Goal: Information Seeking & Learning: Check status

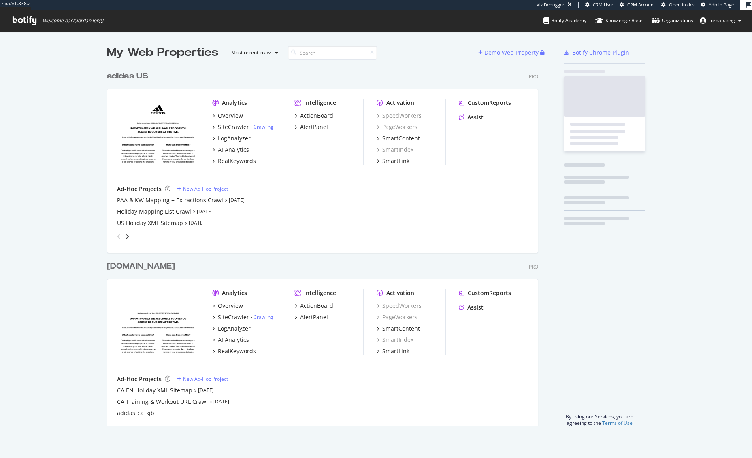
scroll to position [360, 431]
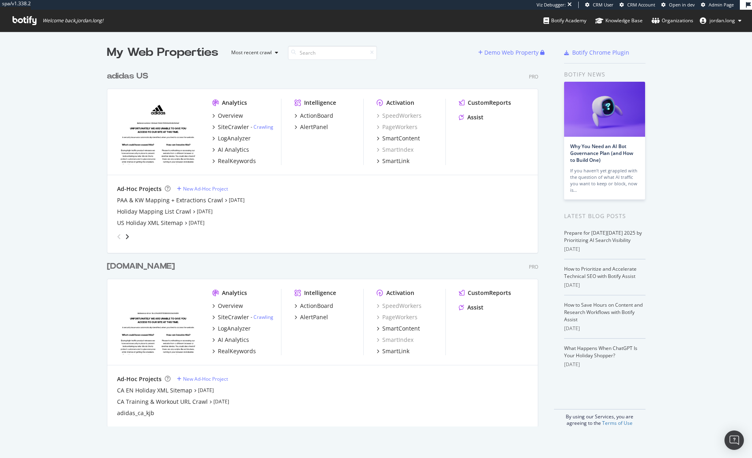
click at [107, 77] on div "adidas US" at bounding box center [127, 76] width 41 height 12
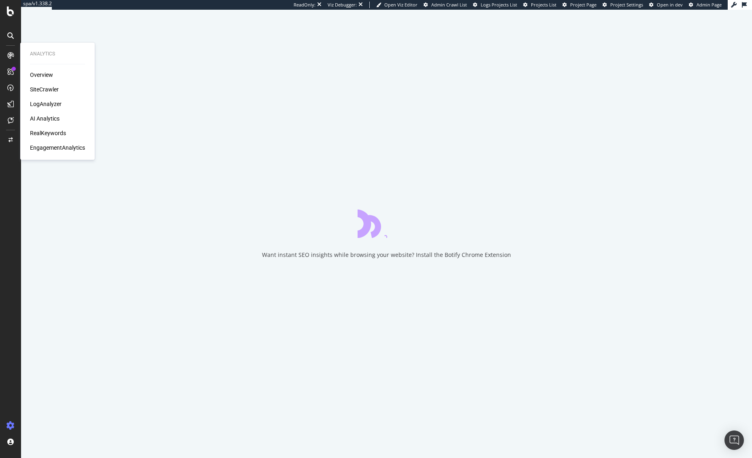
click at [44, 106] on div "LogAnalyzer" at bounding box center [46, 104] width 32 height 8
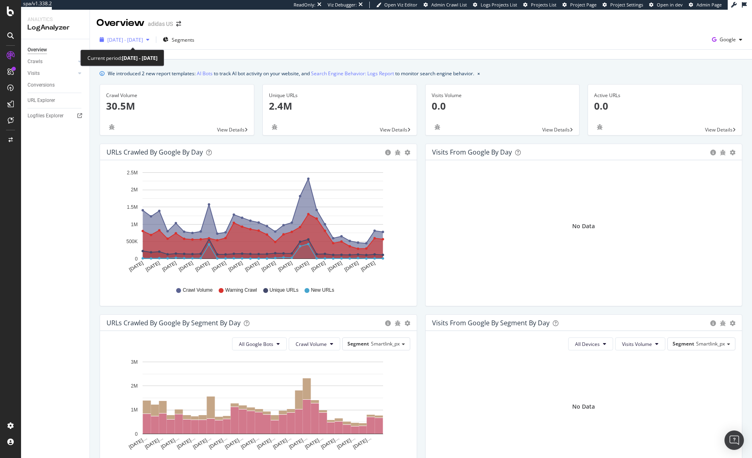
click at [136, 42] on span "2025 Sep. 7th - Oct. 6th" at bounding box center [125, 39] width 36 height 7
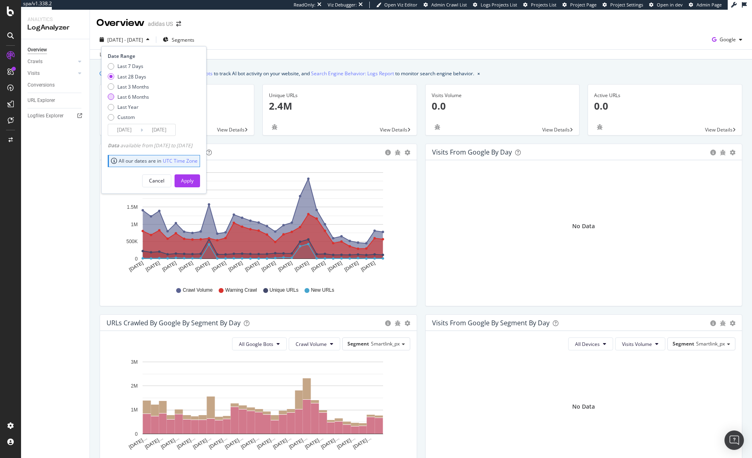
click at [132, 95] on div "Last 6 Months" at bounding box center [133, 96] width 32 height 7
type input "2025/04/07"
click at [193, 181] on div "Apply" at bounding box center [187, 180] width 13 height 7
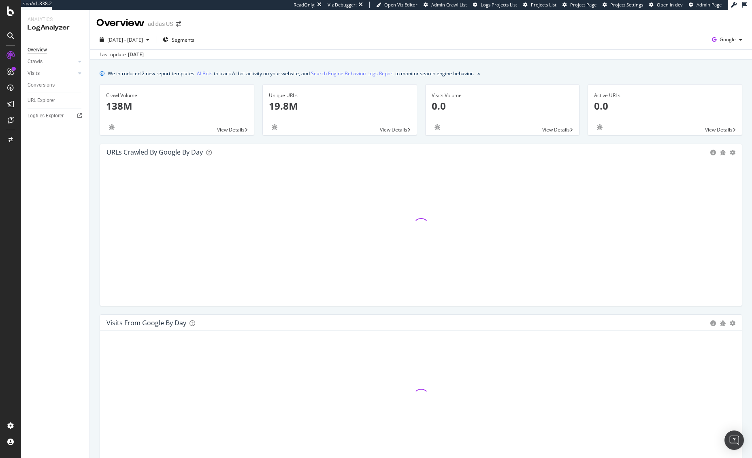
click at [286, 56] on div "Last update Oct. 07, 2025" at bounding box center [421, 54] width 662 height 10
click at [274, 59] on div "2025 Apr. 7th - Oct. 6th Segments Google Last update Oct. 07, 2025" at bounding box center [421, 45] width 662 height 30
click at [139, 40] on span "2025 Apr. 7th - Oct. 6th" at bounding box center [125, 39] width 36 height 7
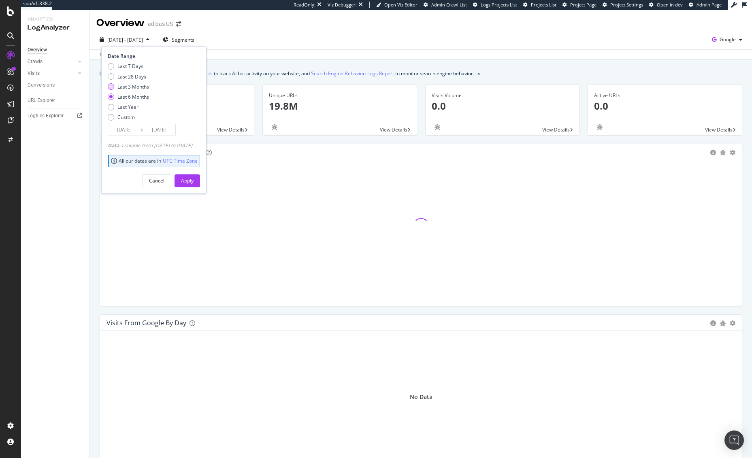
click at [133, 85] on div "Last 3 Months" at bounding box center [133, 86] width 32 height 7
type input "2025/07/07"
click at [200, 182] on button "Apply" at bounding box center [186, 180] width 25 height 13
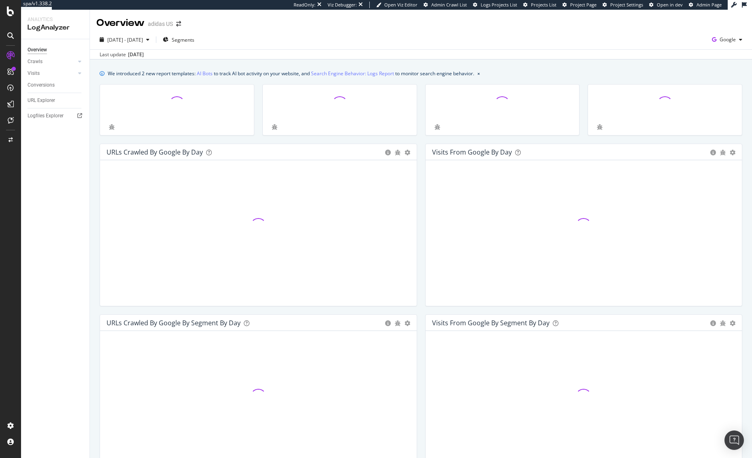
click at [304, 32] on div "2025 Jul. 7th - Oct. 6th Segments Google Last update Oct. 07, 2025" at bounding box center [421, 45] width 662 height 30
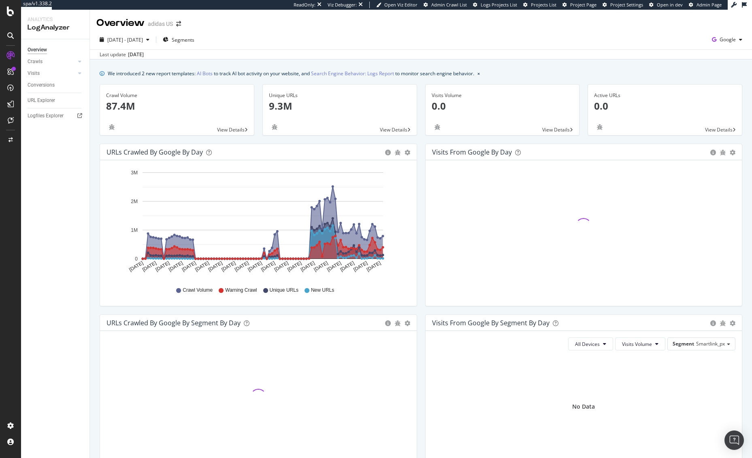
click at [91, 157] on div "We introduced 2 new report templates: AI Bots to track AI bot activity on your …" at bounding box center [421, 371] width 662 height 625
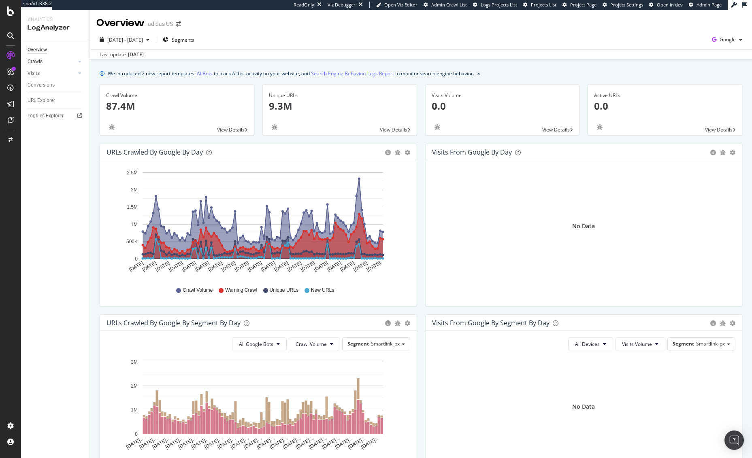
click at [57, 65] on link "Crawls" at bounding box center [52, 61] width 48 height 8
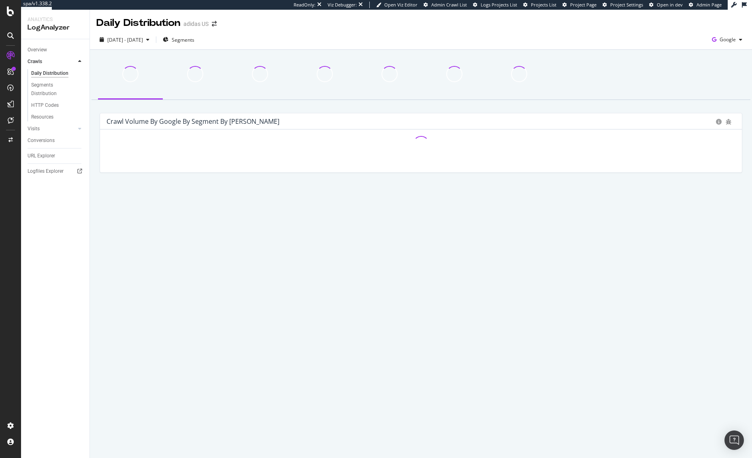
click at [47, 110] on div "HTTP Codes" at bounding box center [59, 106] width 62 height 12
click at [48, 107] on div "HTTP Codes" at bounding box center [45, 105] width 28 height 8
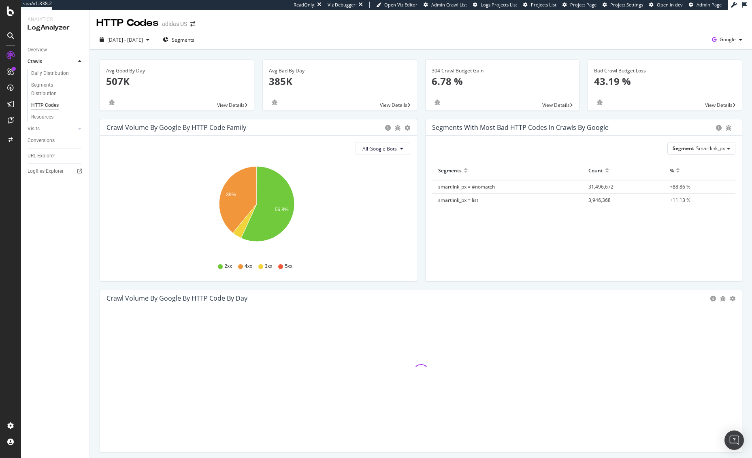
click at [292, 288] on div "Crawl Volume by google by HTTP Code Family Pie Table All Google Bots Hold CMD (…" at bounding box center [258, 204] width 325 height 171
click at [98, 279] on div "Crawl Volume by google by HTTP Code Family Pie Table All Google Bots Hold CMD (…" at bounding box center [258, 204] width 325 height 171
click at [139, 43] on div "[DATE] - [DATE]" at bounding box center [125, 39] width 36 height 7
click at [299, 15] on div "HTTP Codes adidas US" at bounding box center [421, 20] width 662 height 20
click at [297, 41] on div "2025 Jul. 7th - Oct. 6th Segments Google" at bounding box center [421, 41] width 662 height 16
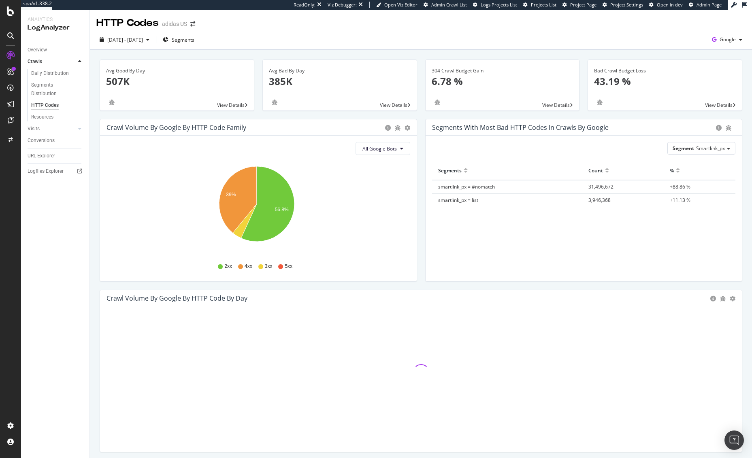
click at [295, 55] on div "Avg Good By Day 507K View Details Avg Bad By Day 385K View Details 304 Crawl Bu…" at bounding box center [421, 448] width 662 height 797
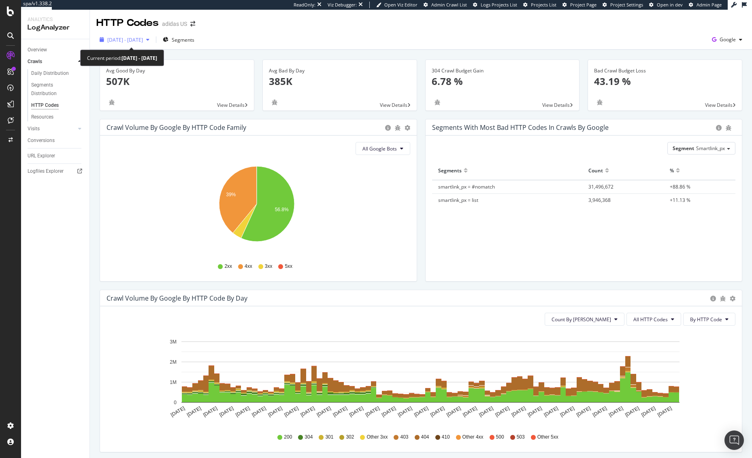
click at [125, 39] on span "[DATE] - [DATE]" at bounding box center [125, 39] width 36 height 7
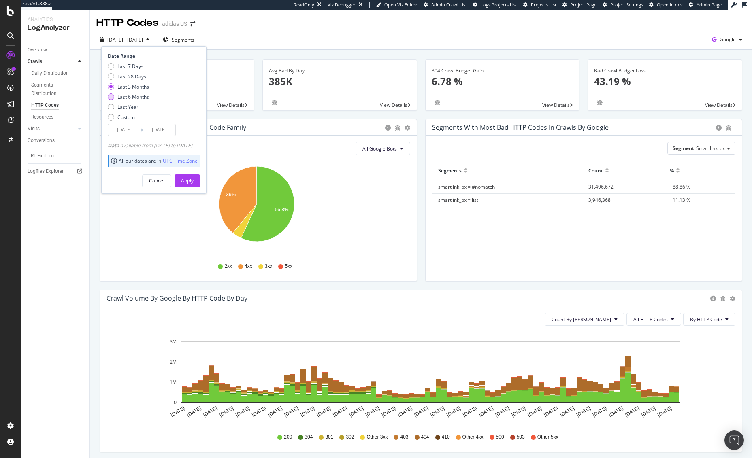
click at [132, 97] on div "Last 6 Months" at bounding box center [133, 96] width 32 height 7
type input "2025/04/07"
click at [193, 183] on div "Apply" at bounding box center [187, 180] width 13 height 7
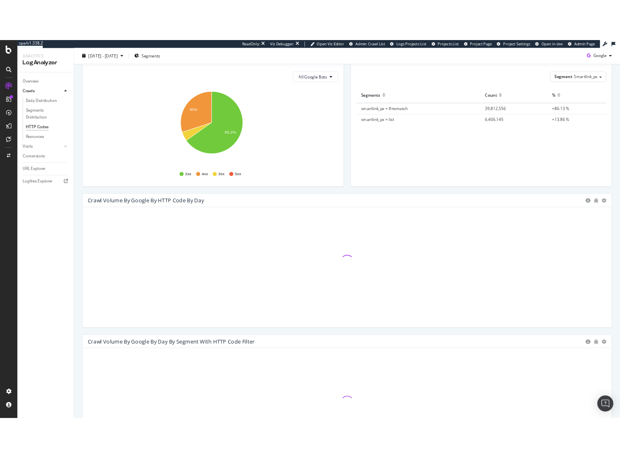
scroll to position [172, 0]
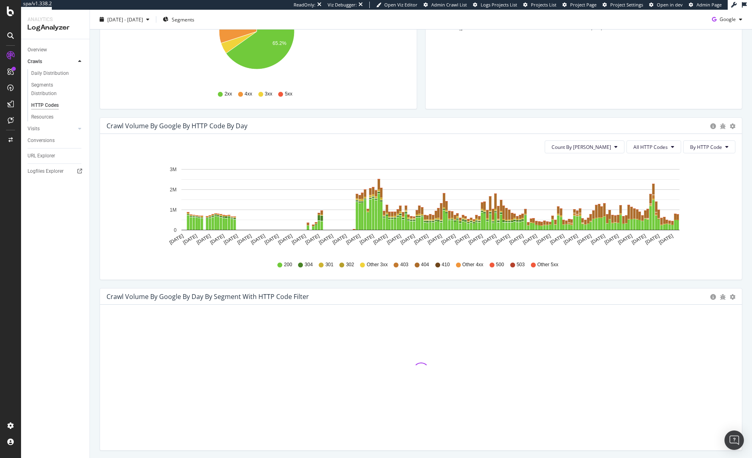
click at [446, 91] on div "Segment Smartlink_px Hold CMD (⌘) while clicking to filter the report. Segments…" at bounding box center [583, 36] width 317 height 146
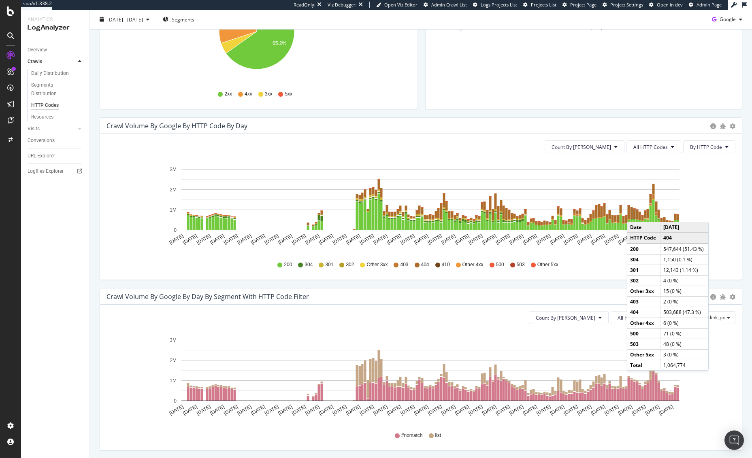
click at [635, 214] on rect "A chart." at bounding box center [634, 214] width 2 height 10
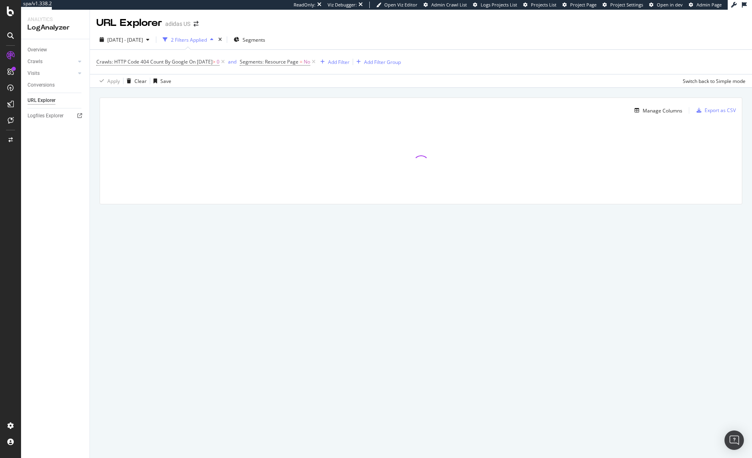
click at [225, 91] on div "Manage Columns Export as CSV Full URL Crawls: HTTP Code 404 Count By Google" at bounding box center [421, 160] width 662 height 145
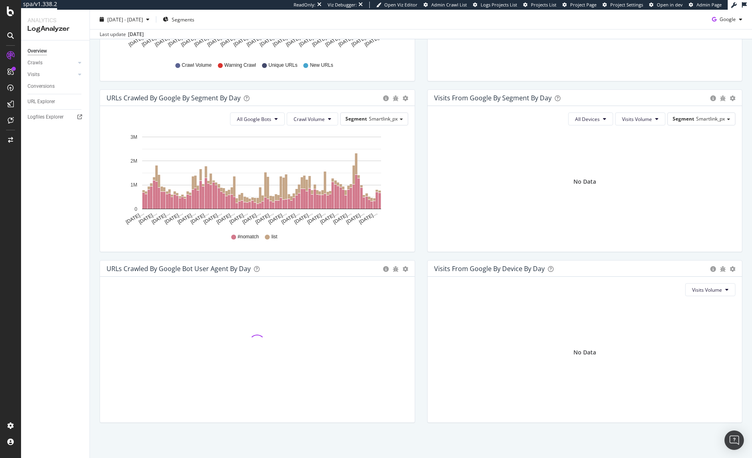
scroll to position [225, 0]
click at [353, 120] on span "Segment" at bounding box center [355, 119] width 21 height 7
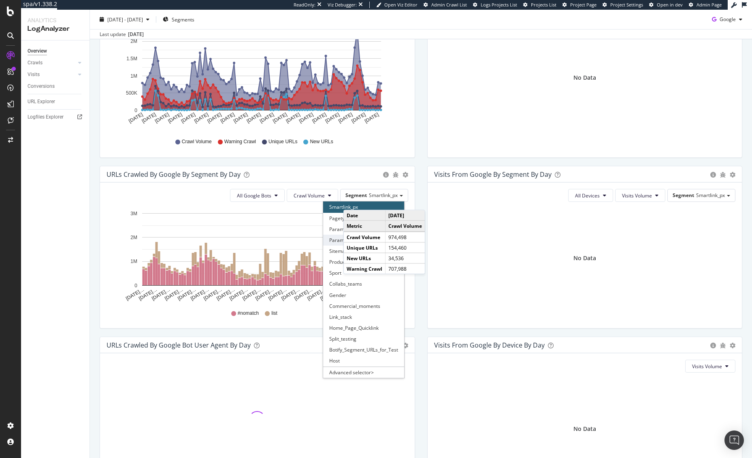
scroll to position [189, 0]
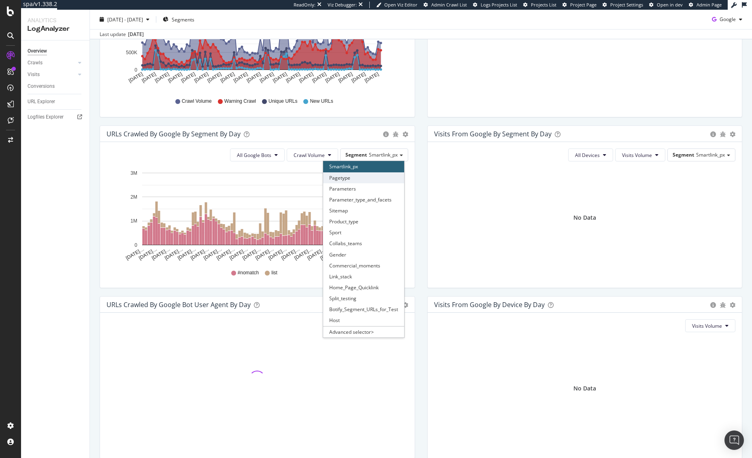
click at [357, 176] on div "Pagetype" at bounding box center [363, 177] width 81 height 11
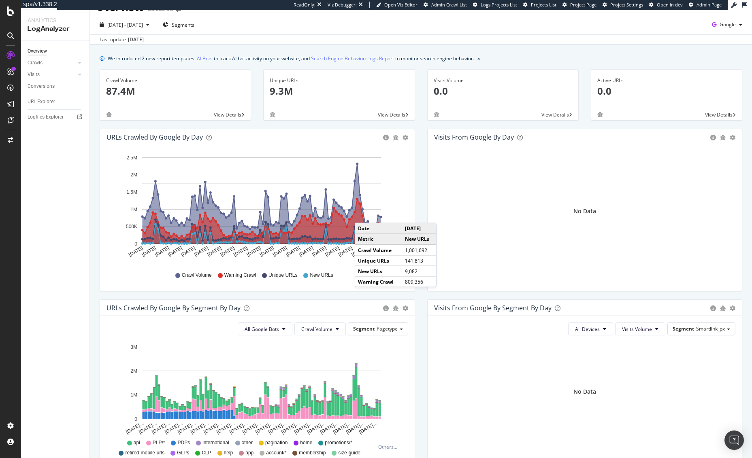
scroll to position [0, 0]
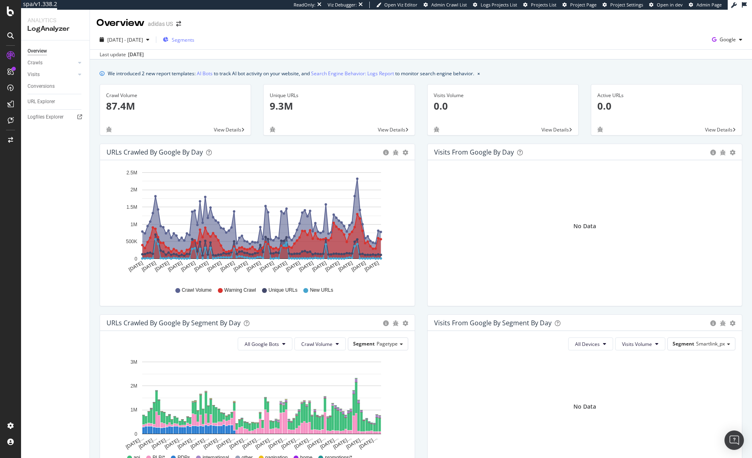
click at [194, 44] on div "Segments" at bounding box center [179, 40] width 32 height 12
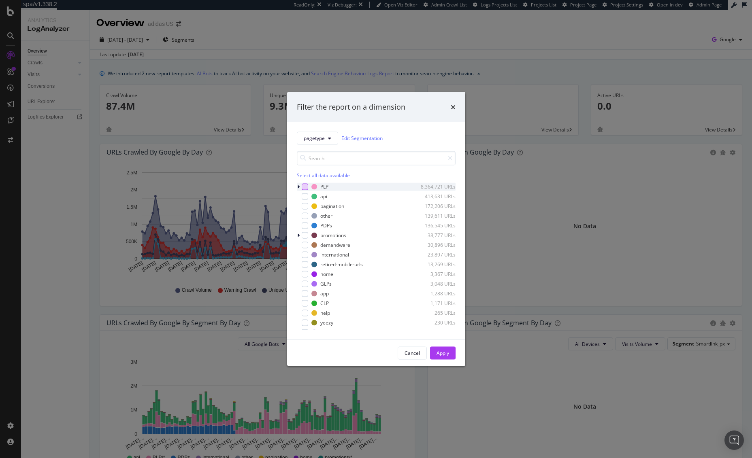
click at [306, 187] on div "modal" at bounding box center [305, 186] width 6 height 6
click at [303, 185] on icon "modal" at bounding box center [305, 187] width 4 height 4
click at [306, 197] on div "modal" at bounding box center [305, 196] width 6 height 6
click at [450, 353] on button "Apply" at bounding box center [442, 352] width 25 height 13
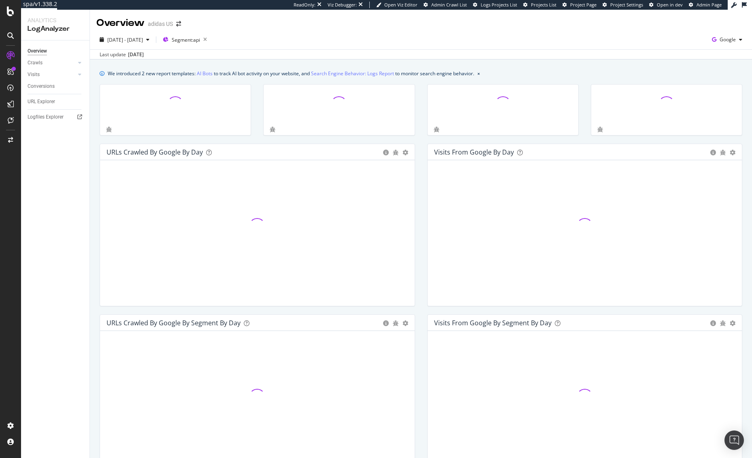
click at [95, 288] on div "URLs Crawled by Google by day Area Table Hold CMD (⌘) while clicking to filter …" at bounding box center [256, 229] width 327 height 171
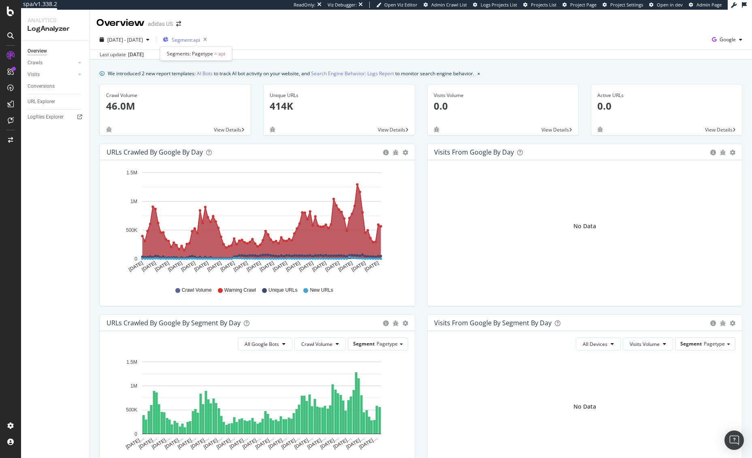
click at [200, 36] on span "Segment: api" at bounding box center [186, 39] width 28 height 7
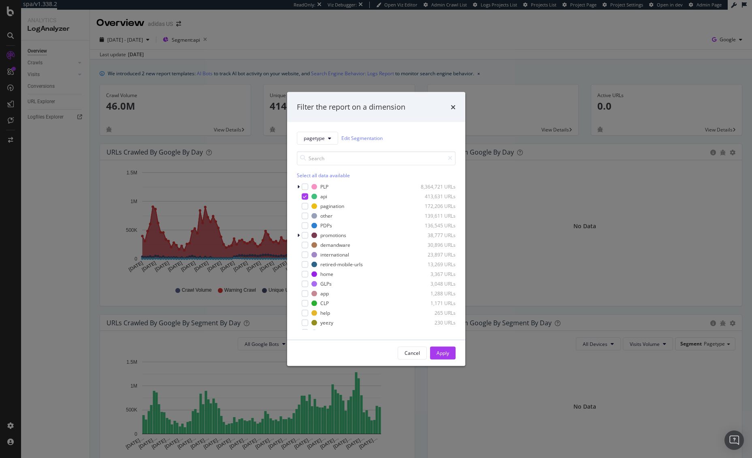
click at [294, 41] on div "Filter the report on a dimension pagetype Edit Segmentation Select all data ava…" at bounding box center [376, 229] width 752 height 458
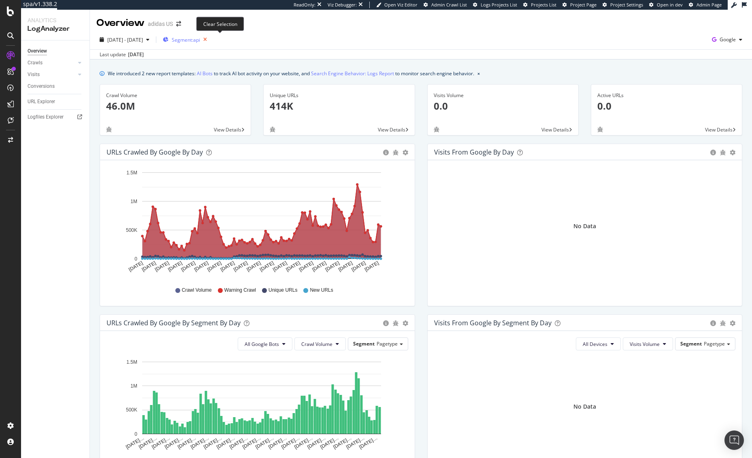
click at [210, 40] on icon "button" at bounding box center [205, 39] width 10 height 11
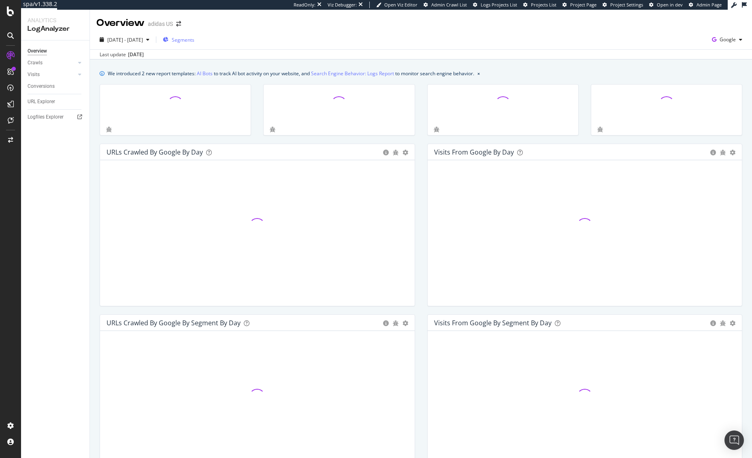
click at [194, 40] on span "Segments" at bounding box center [183, 39] width 23 height 7
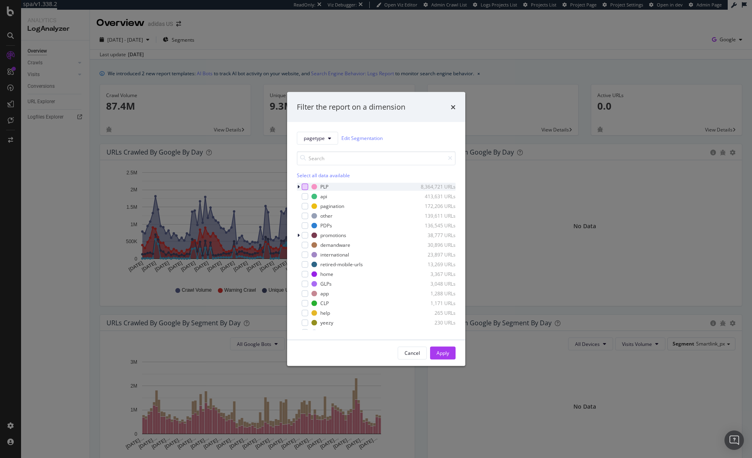
click at [307, 188] on div "modal" at bounding box center [305, 186] width 6 height 6
click at [446, 353] on div "Apply" at bounding box center [442, 353] width 13 height 7
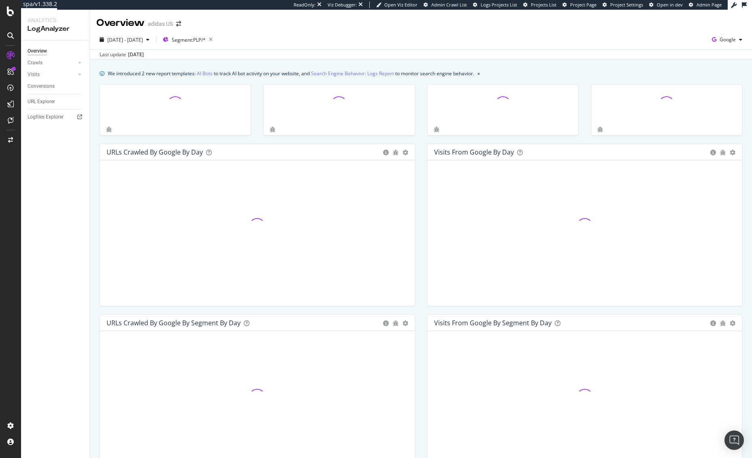
click at [301, 48] on div "2025 Jul. 7th - Oct. 6th Segment: PLP/* Google" at bounding box center [421, 41] width 662 height 16
